Goal: Task Accomplishment & Management: Use online tool/utility

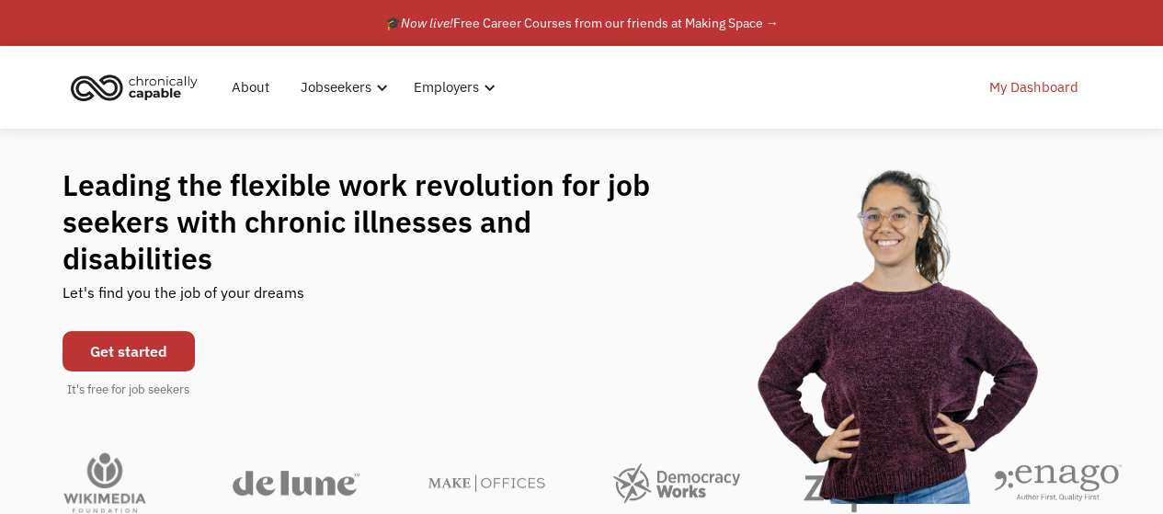
click at [1036, 86] on link "My Dashboard" at bounding box center [1033, 87] width 111 height 59
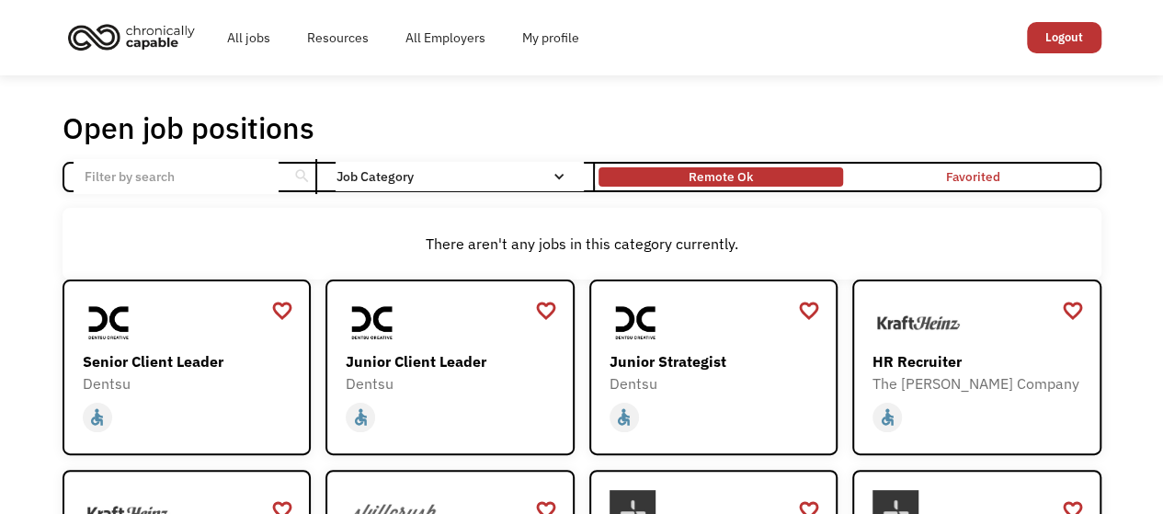
click at [724, 180] on div "Remote Ok" at bounding box center [721, 176] width 64 height 22
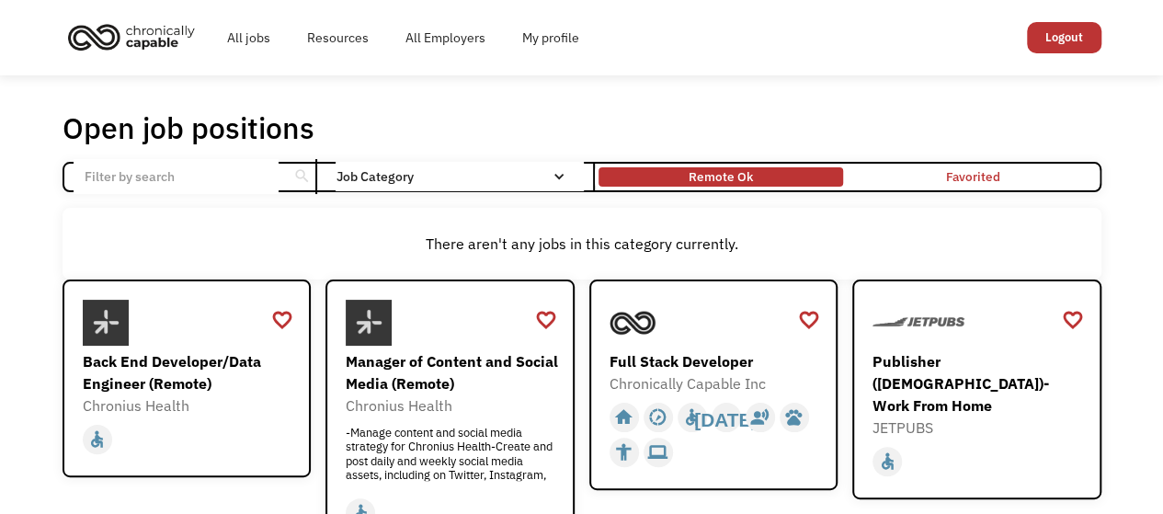
click at [747, 168] on div "Remote Ok" at bounding box center [721, 176] width 64 height 22
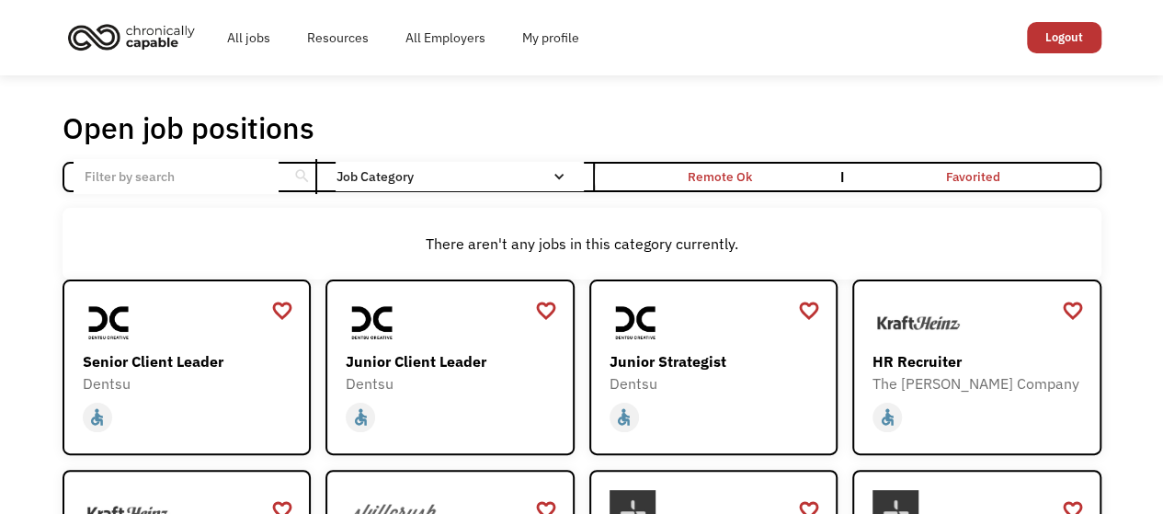
click at [232, 178] on input "Email Form" at bounding box center [176, 176] width 205 height 35
type input "Evansville, IN"
click input "Email Form" at bounding box center [0, 0] width 0 height 0
